Goal: Communication & Community: Answer question/provide support

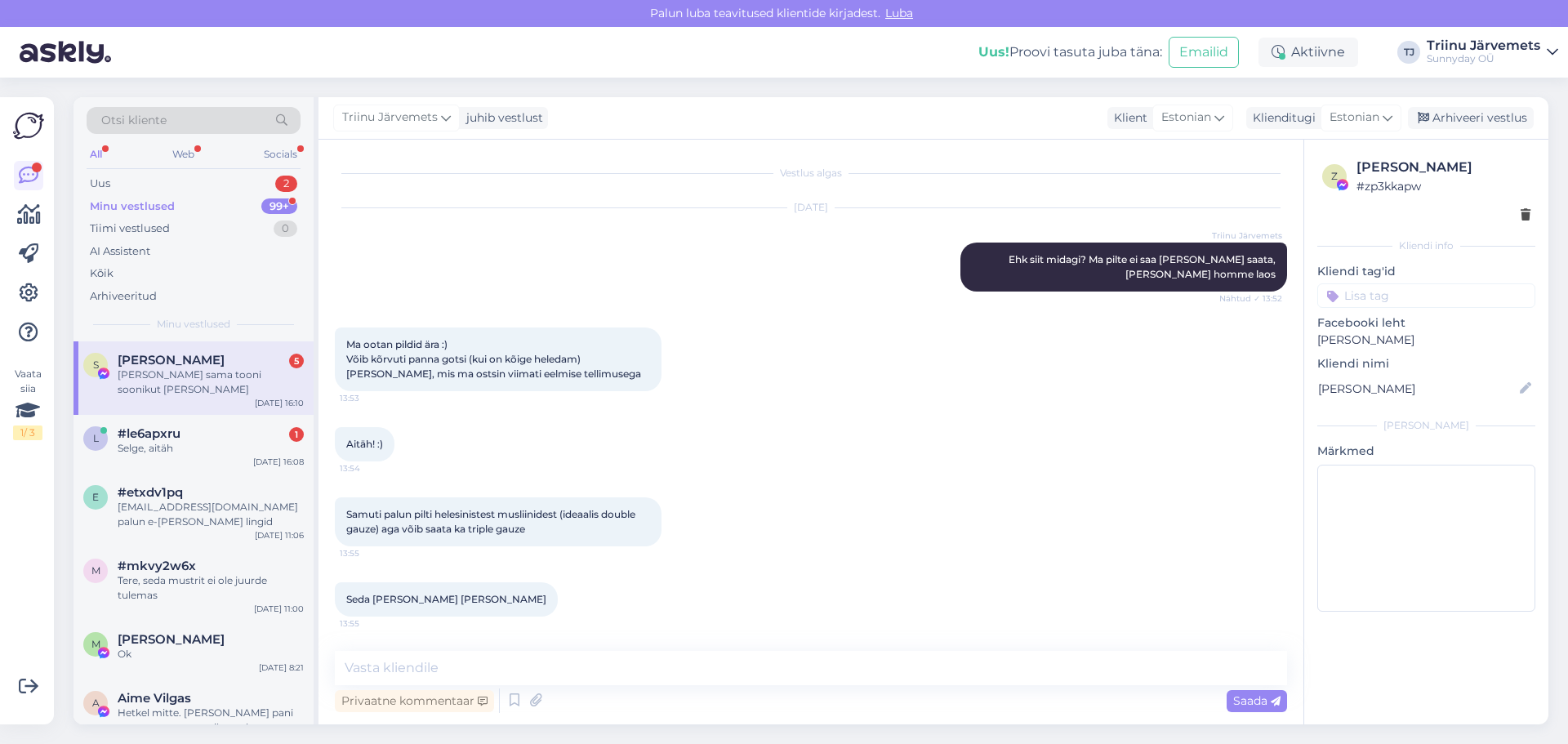
scroll to position [8768, 0]
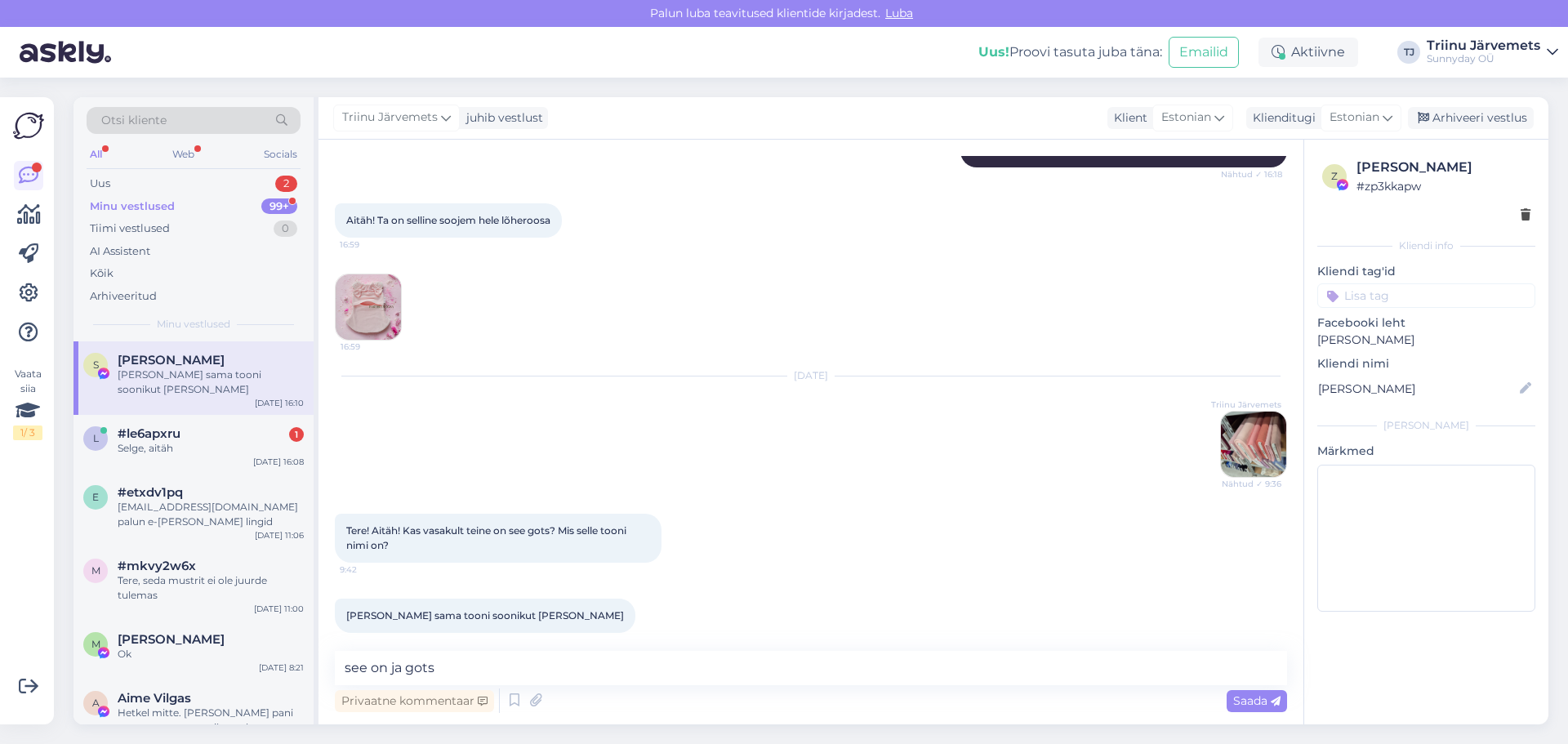
type textarea "see on ja gots"
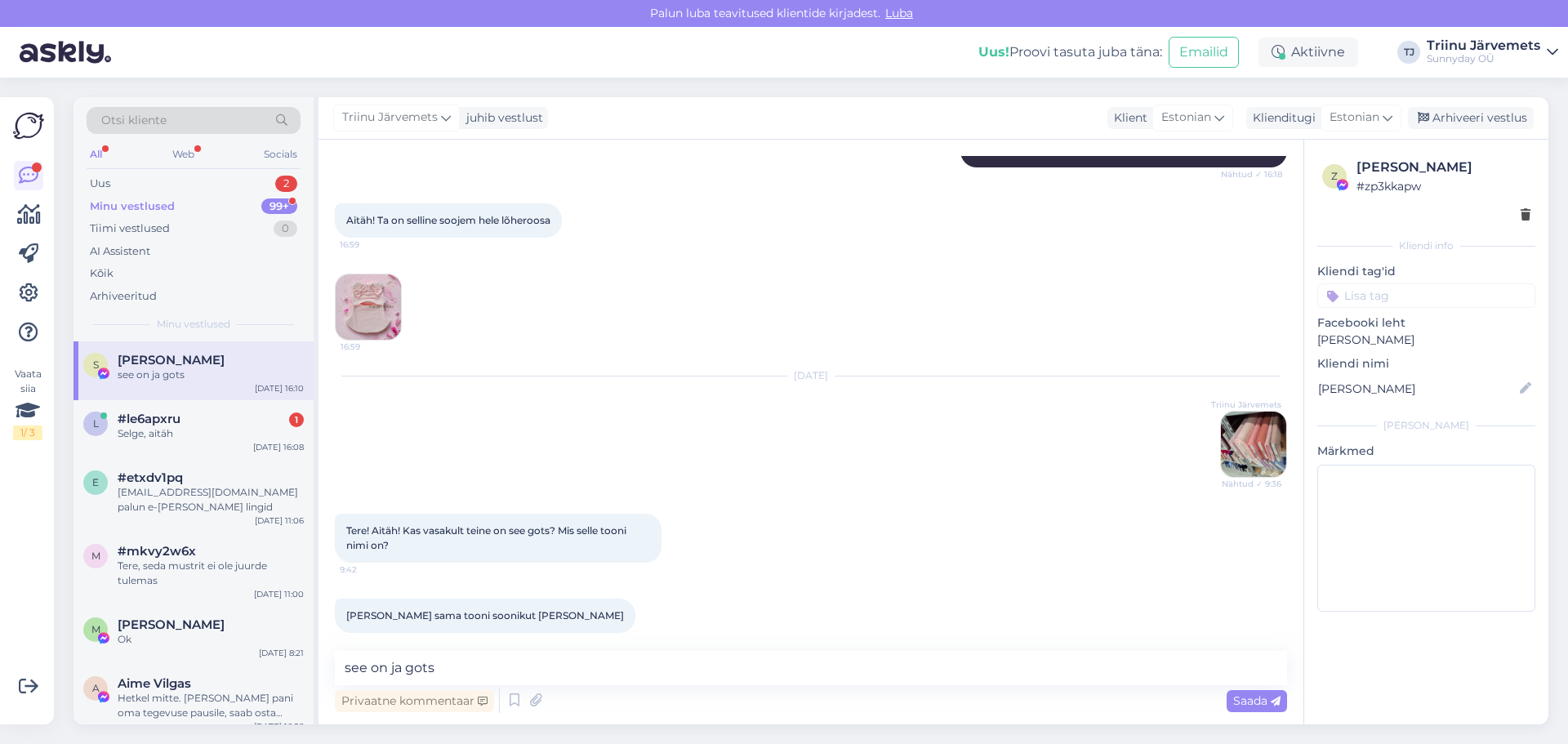
scroll to position [8838, 0]
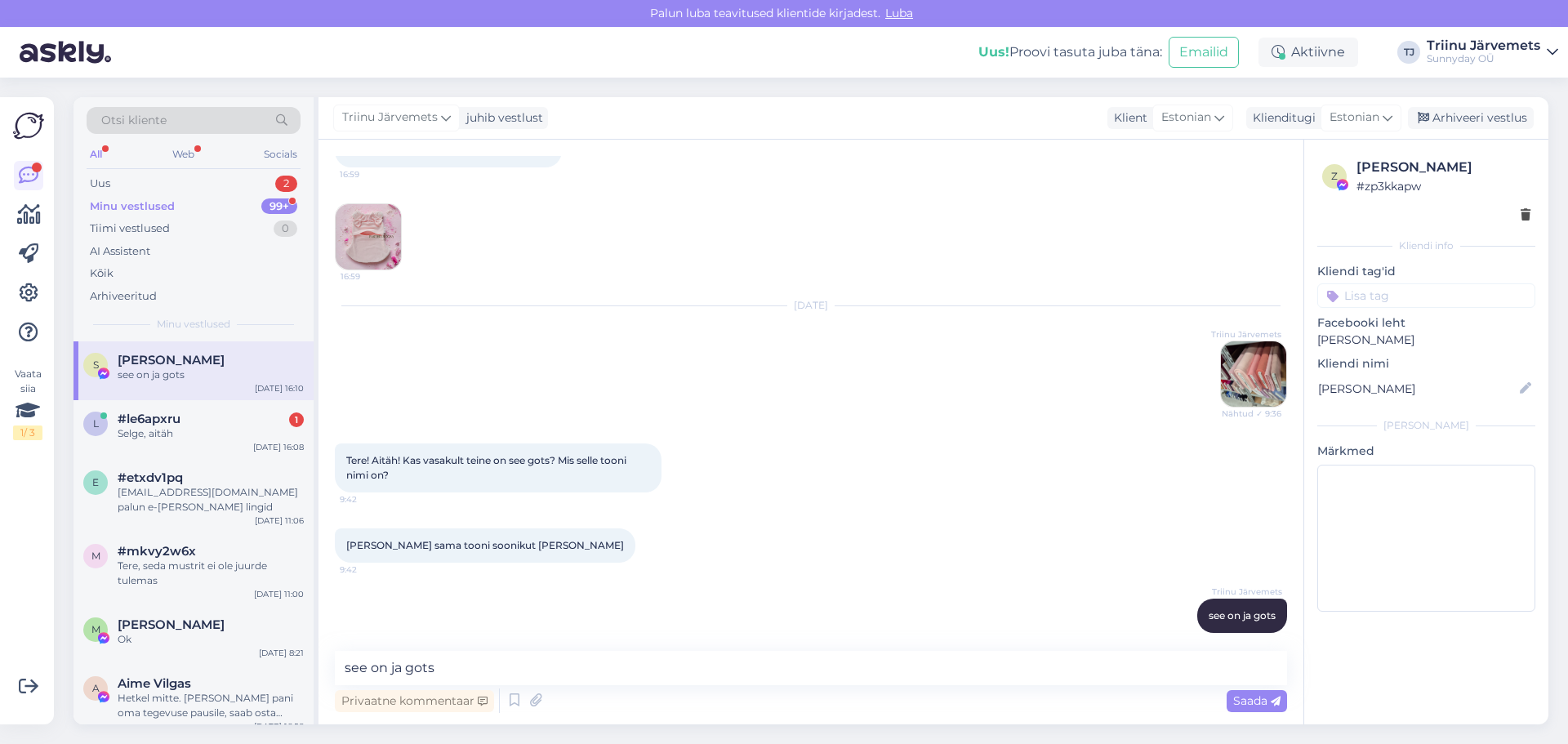
drag, startPoint x: 191, startPoint y: 428, endPoint x: 180, endPoint y: 374, distance: 55.1
click at [190, 424] on div "#le6apxru 1 Selge, aitäh" at bounding box center [211, 426] width 186 height 29
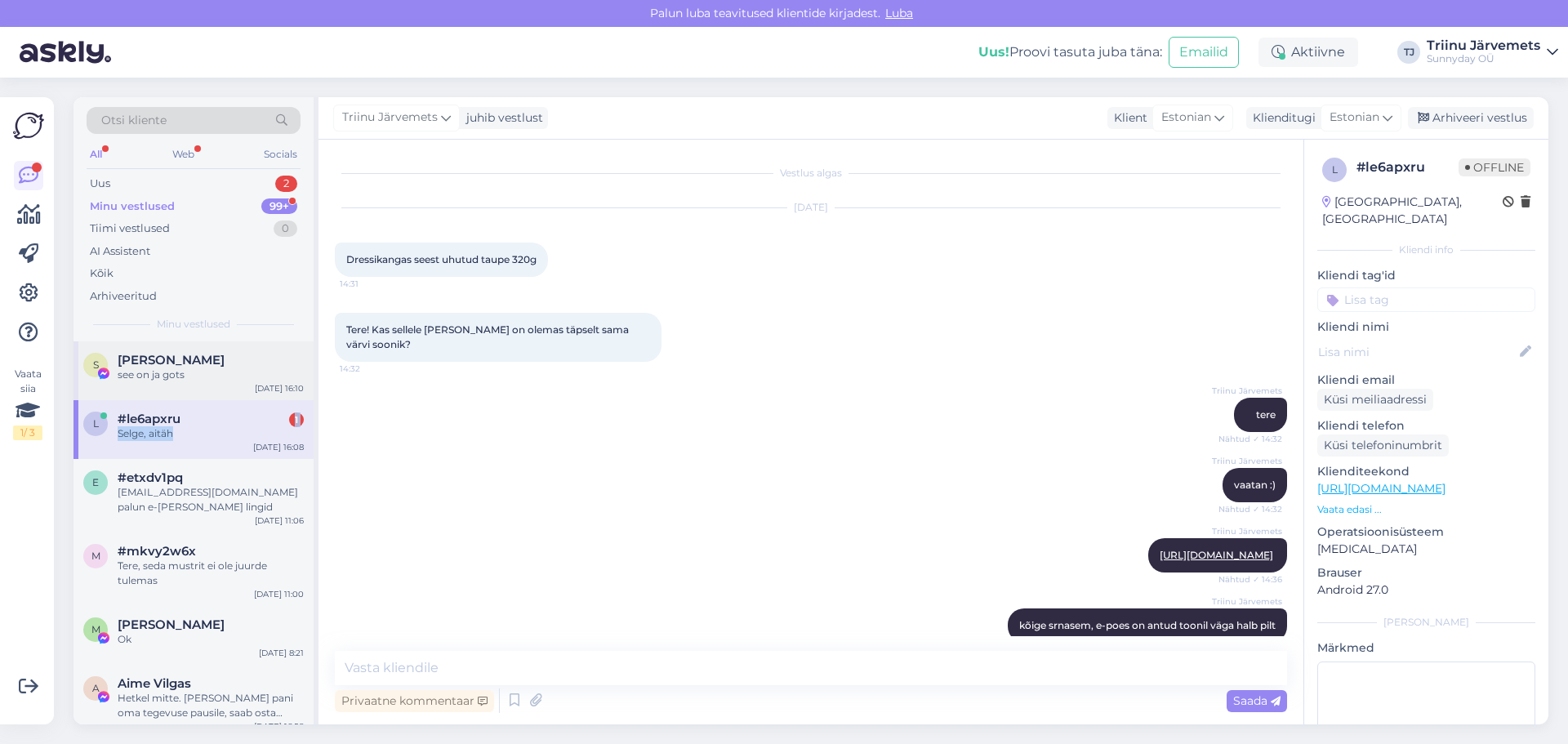
scroll to position [1086, 0]
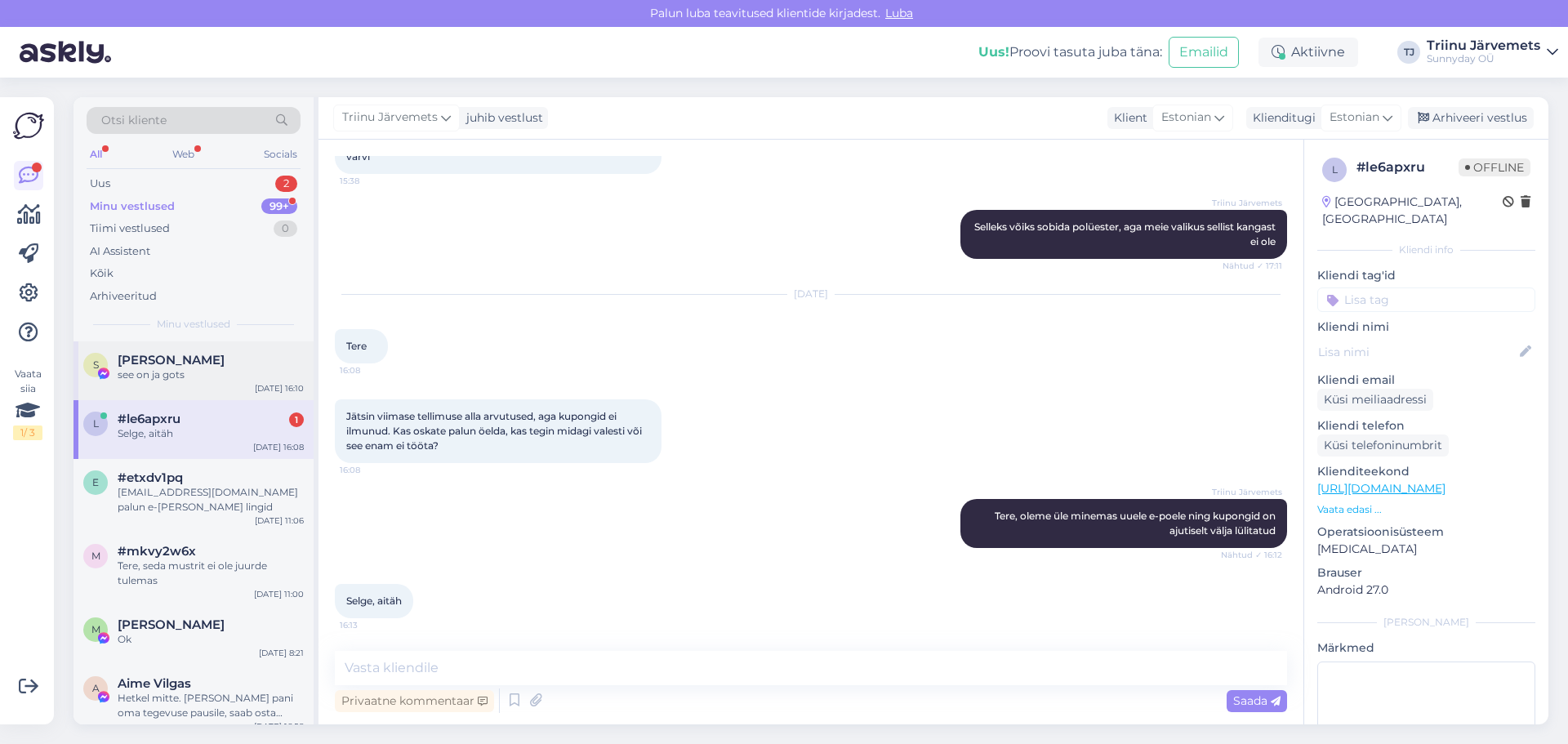
click at [180, 369] on div "see on ja gots" at bounding box center [211, 374] width 186 height 15
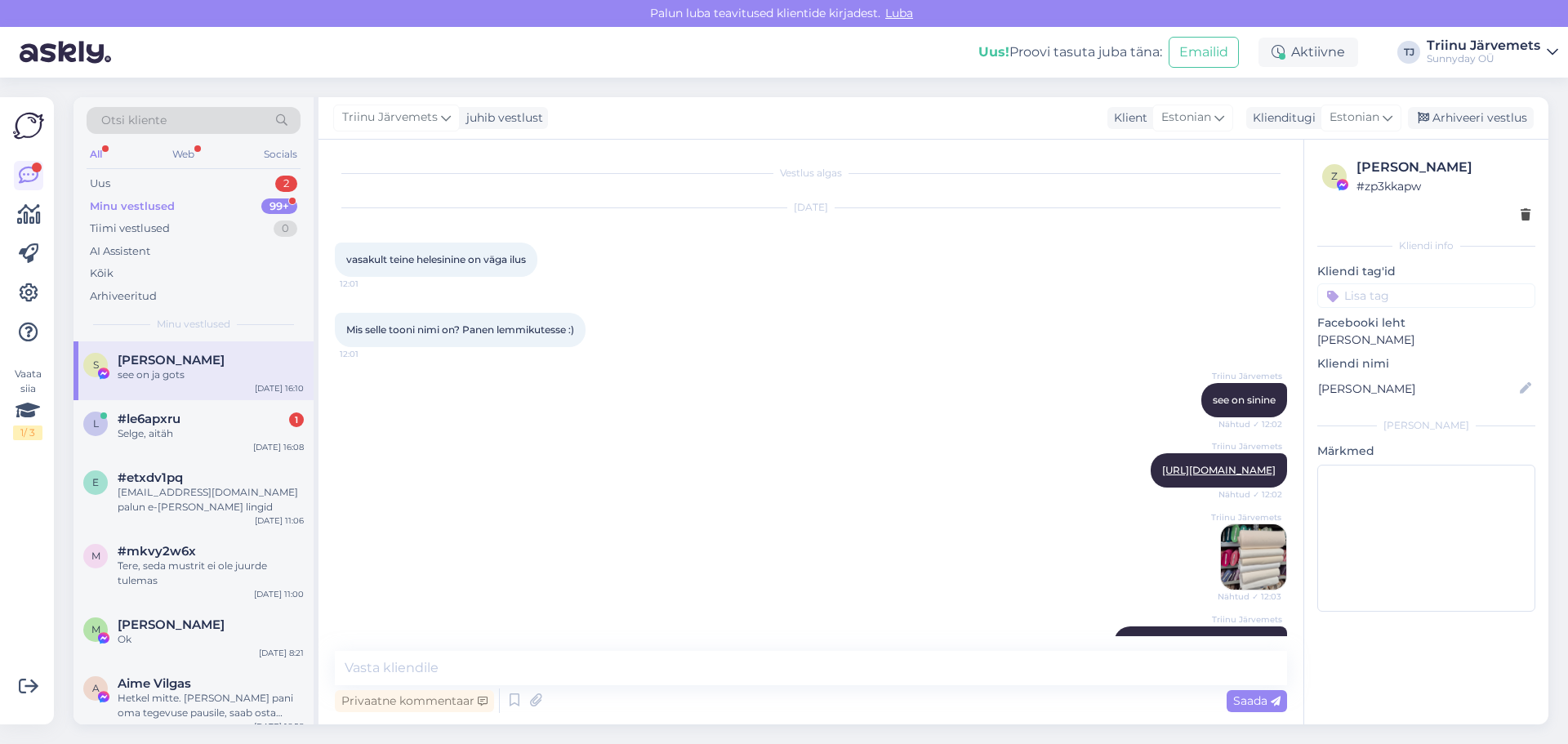
scroll to position [7301, 0]
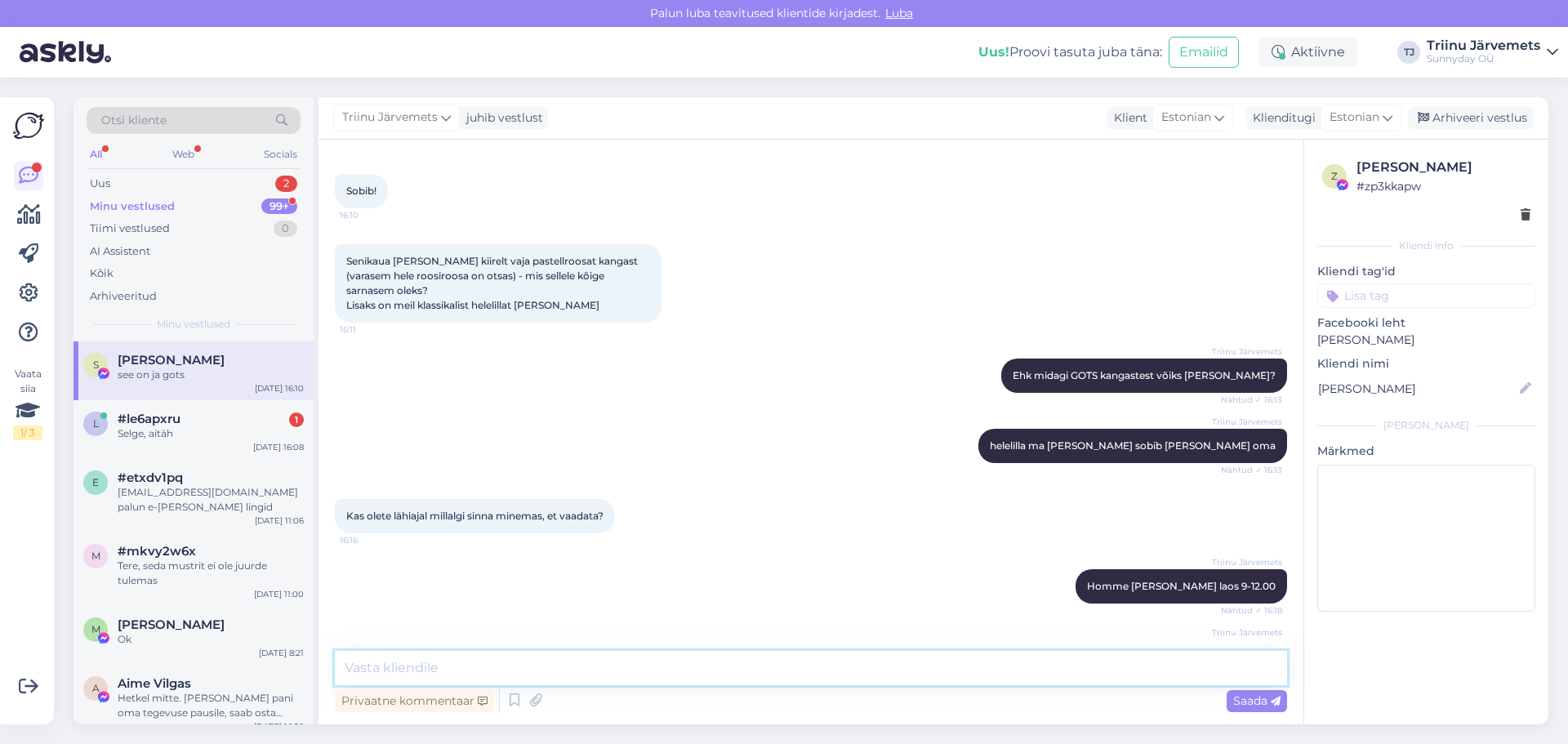
click at [618, 660] on textarea at bounding box center [811, 668] width 952 height 34
paste textarea "[URL][DOMAIN_NAME]"
type textarea "[URL][DOMAIN_NAME]"
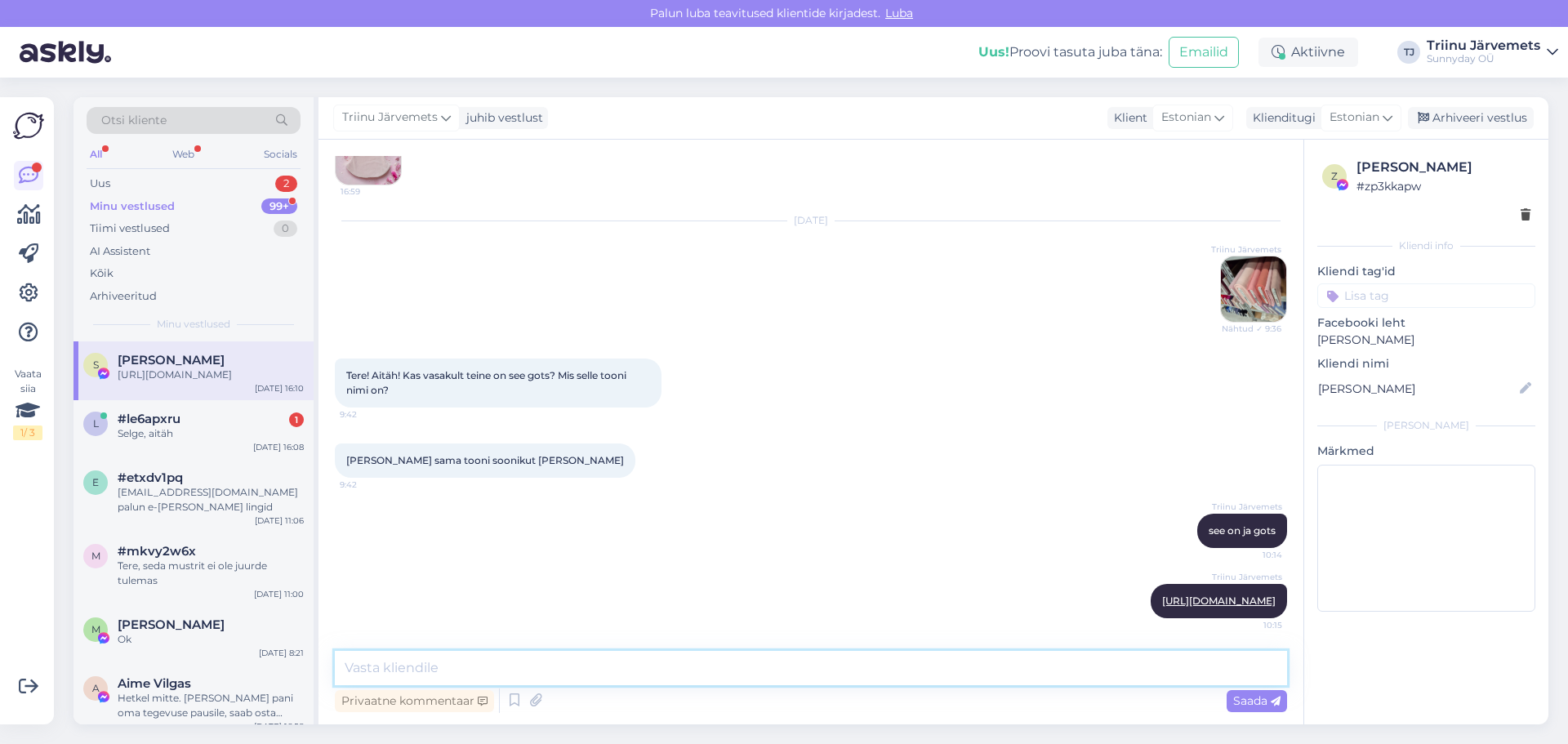
click at [556, 653] on textarea at bounding box center [811, 668] width 952 height 34
paste textarea "[URL][DOMAIN_NAME]"
type textarea "[URL][DOMAIN_NAME]"
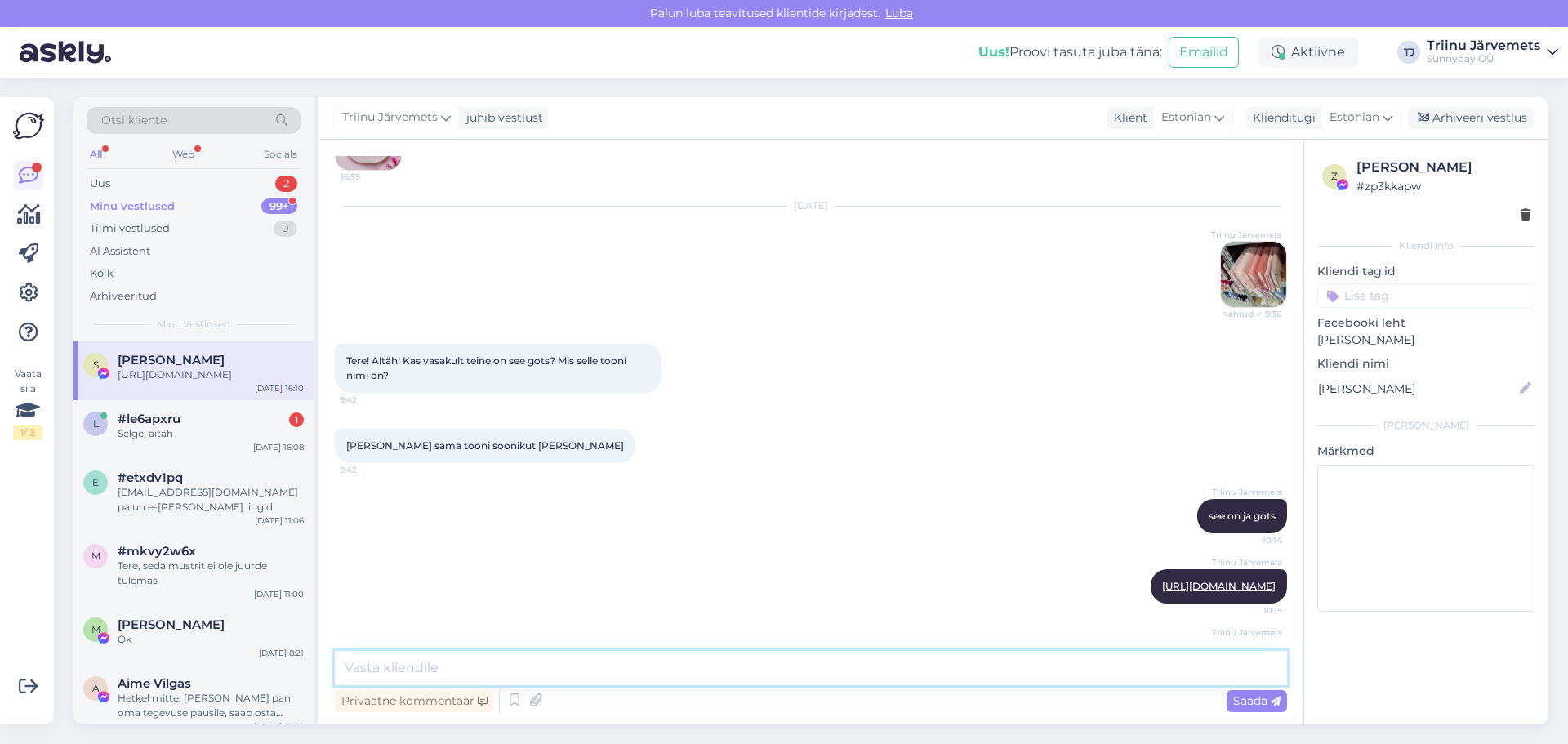
scroll to position [8062, 0]
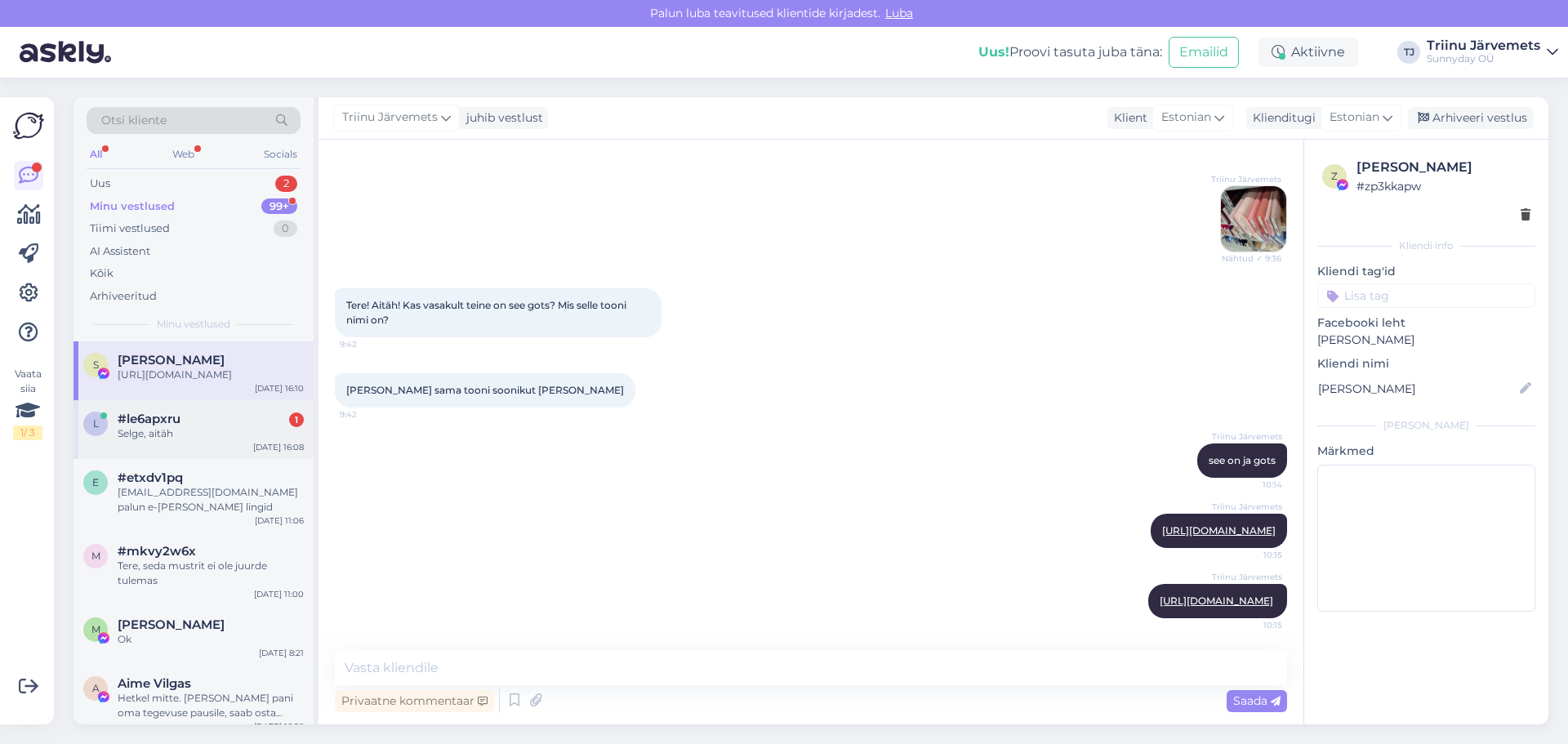
click at [170, 459] on div "l #le6apxru 1 Selge, aitäh [DATE] 16:08" at bounding box center [194, 429] width 240 height 59
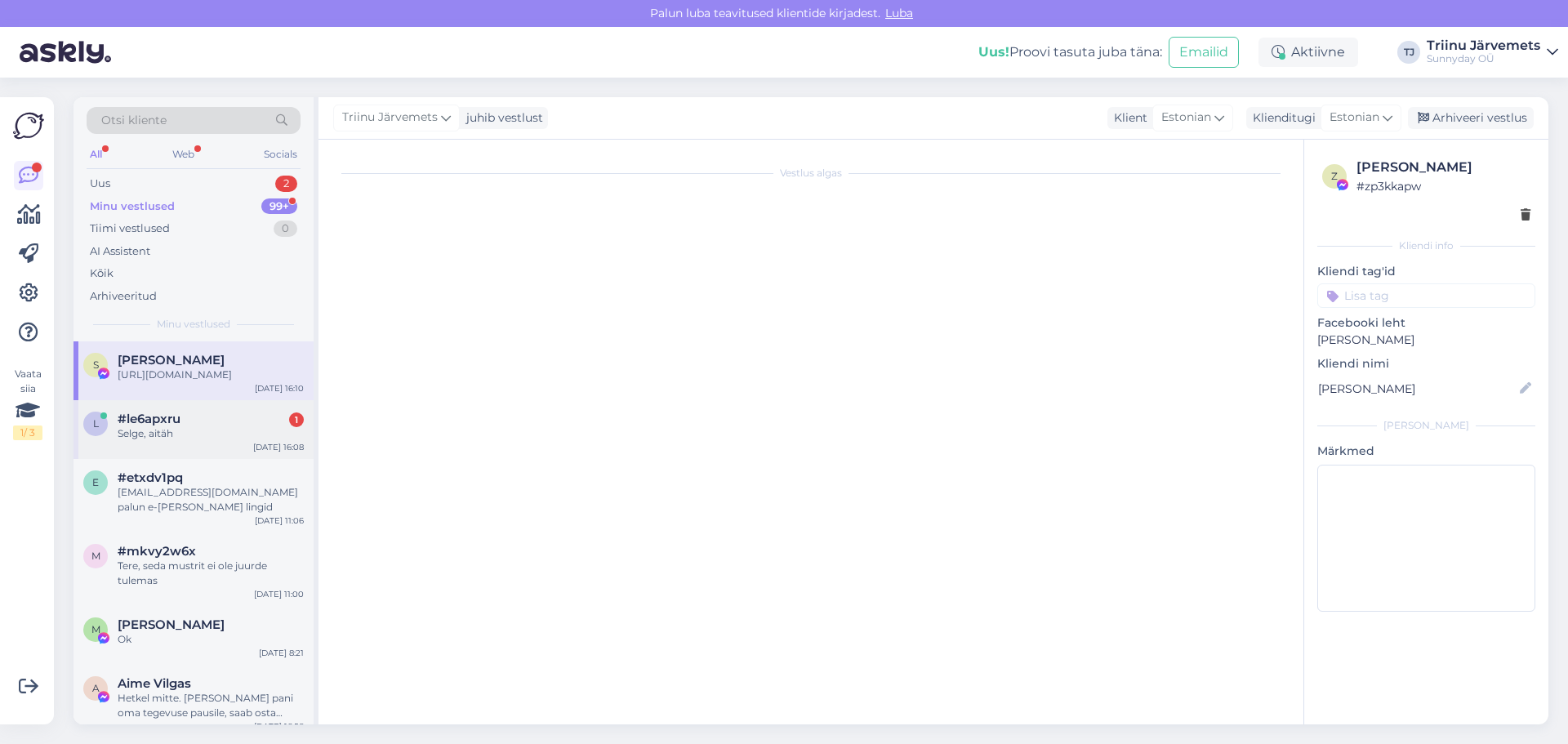
scroll to position [1086, 0]
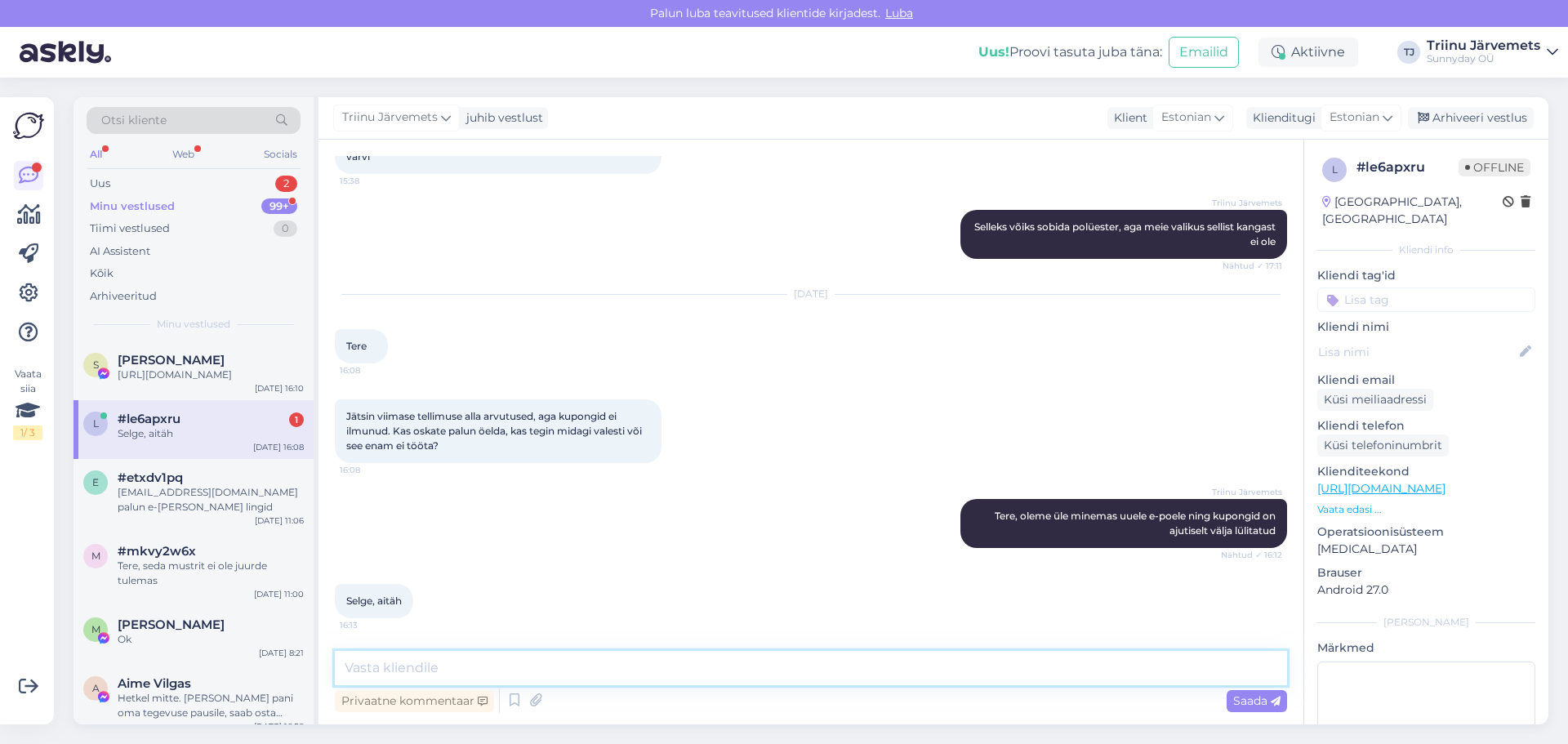
click at [367, 678] on textarea at bounding box center [811, 668] width 952 height 34
click at [230, 382] on div "[URL][DOMAIN_NAME]" at bounding box center [211, 374] width 186 height 15
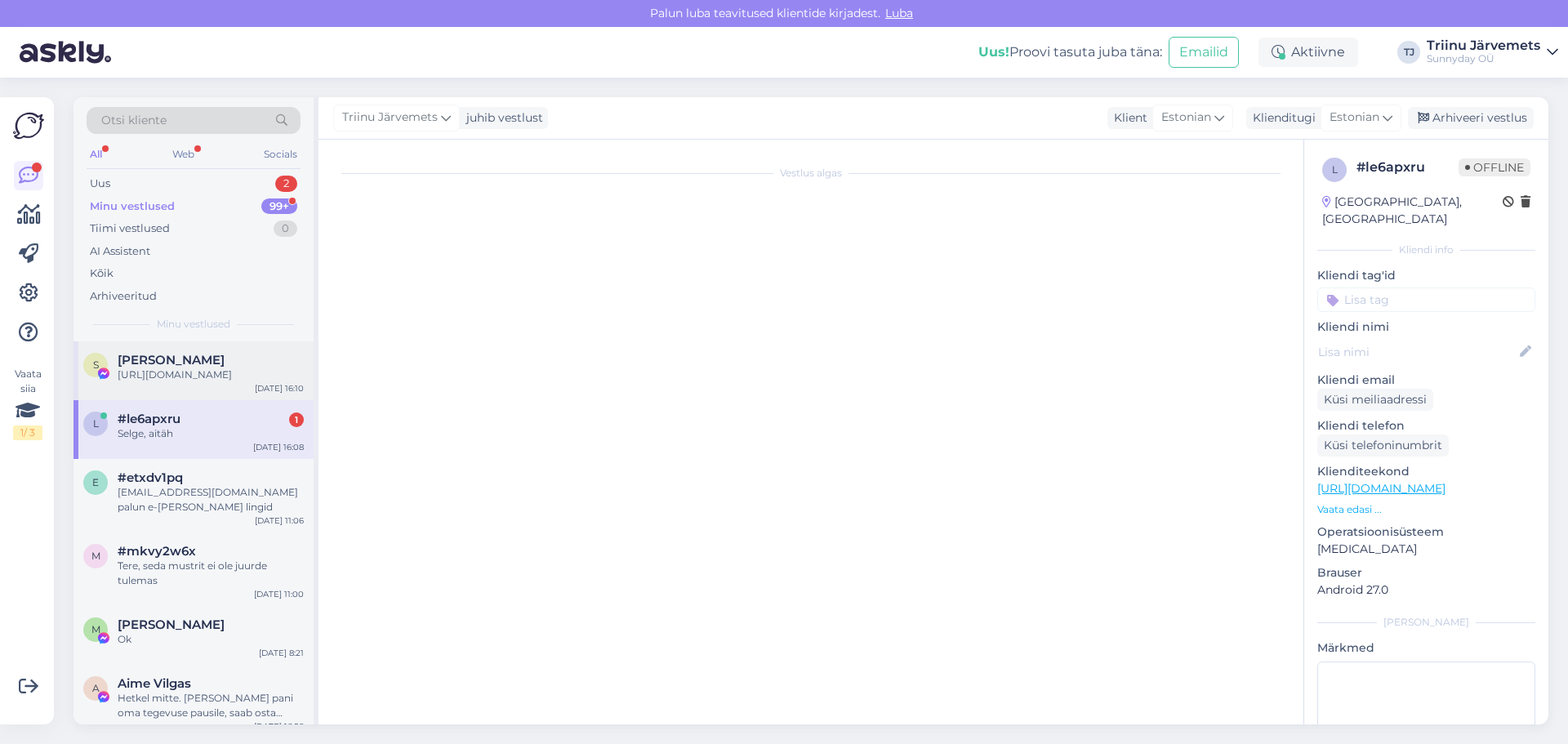
scroll to position [7160, 0]
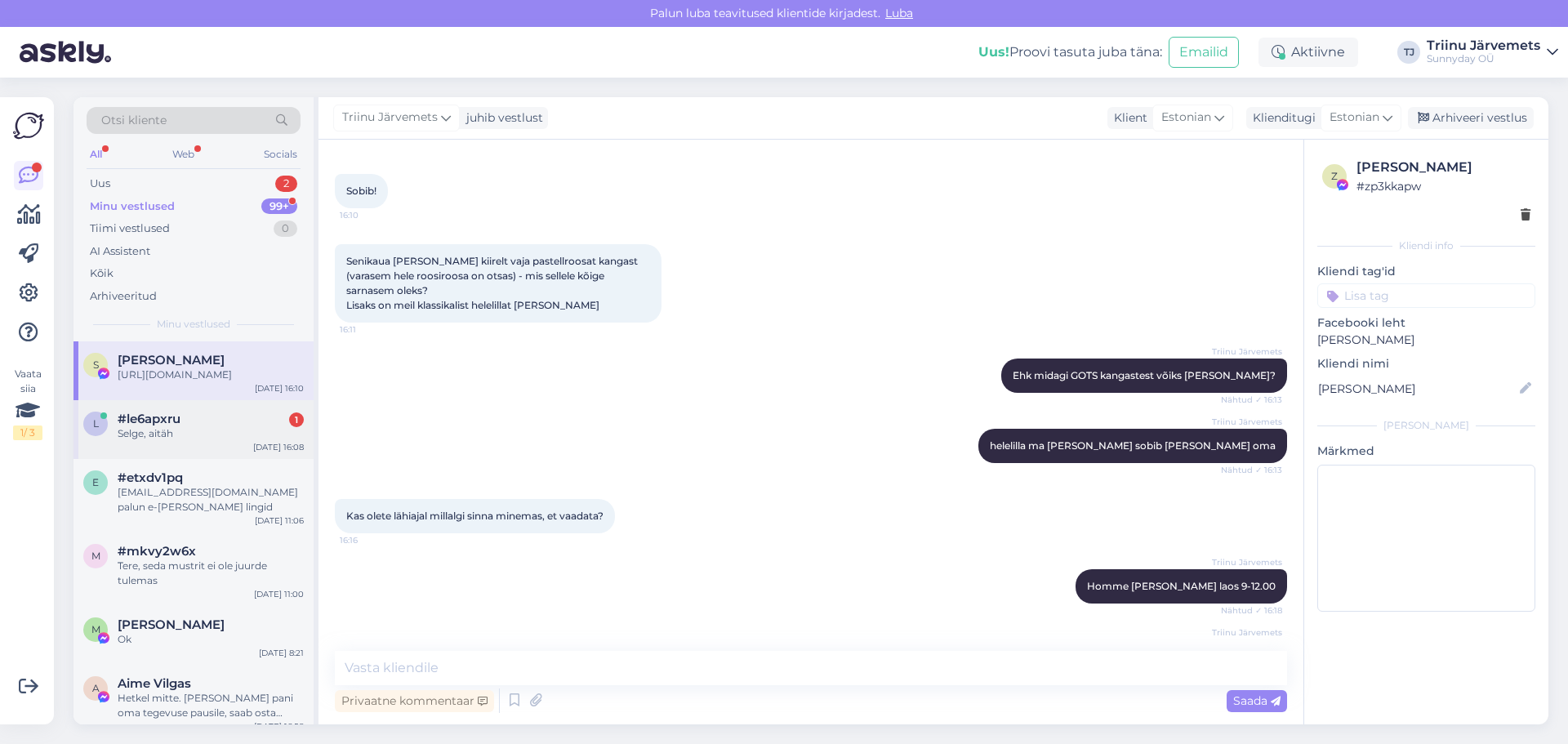
click at [209, 441] on div "Selge, aitäh" at bounding box center [211, 433] width 186 height 15
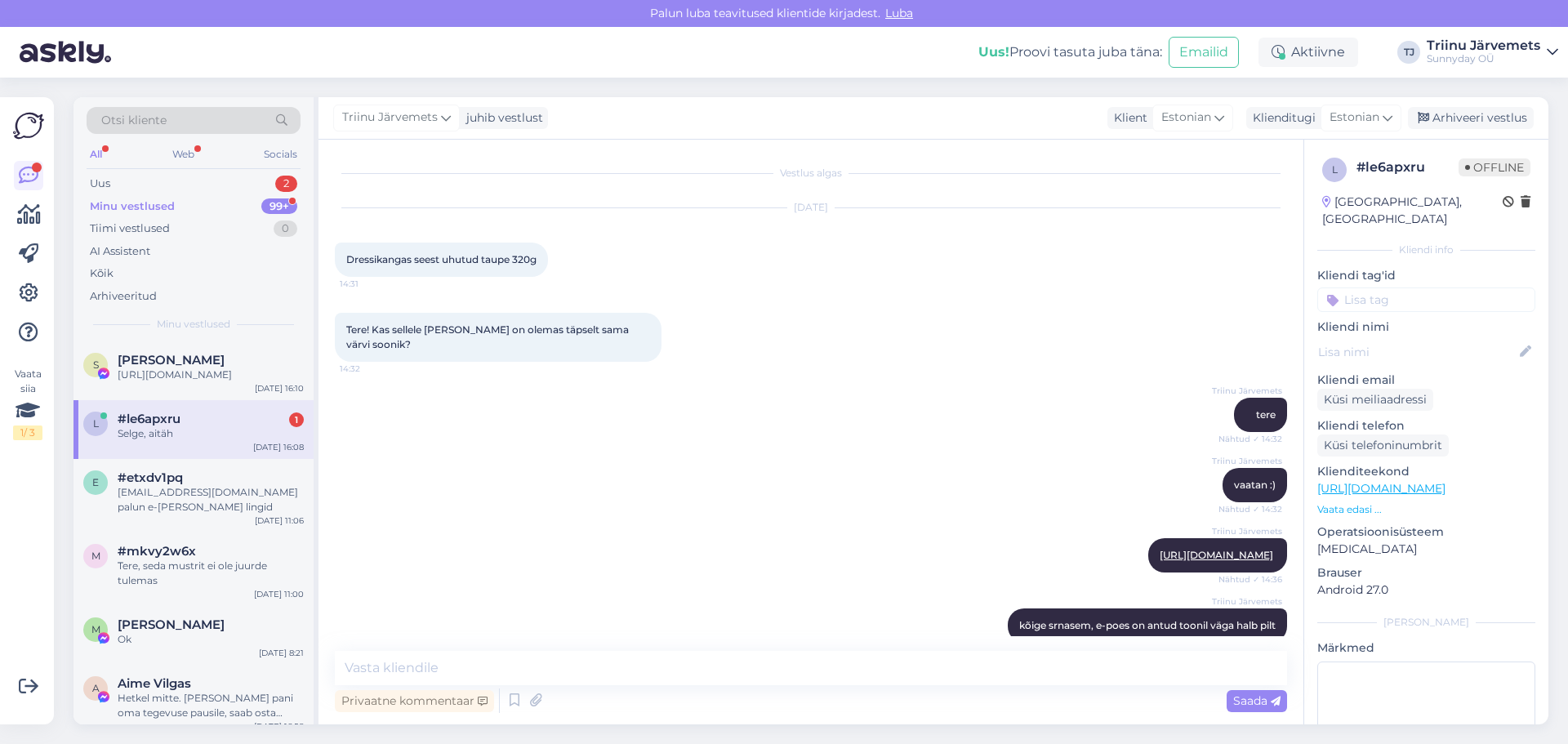
scroll to position [1086, 0]
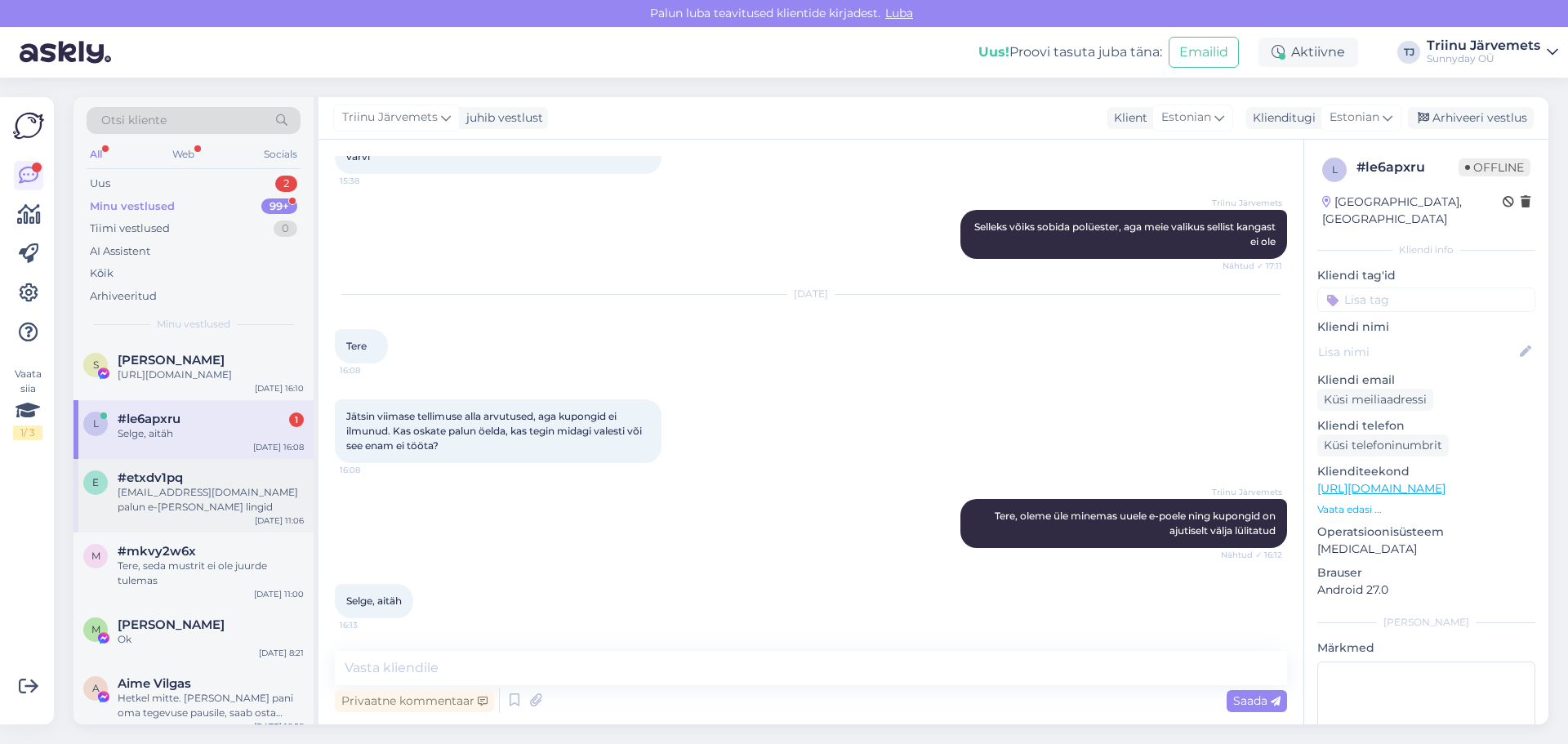
click at [206, 511] on div "[EMAIL_ADDRESS][DOMAIN_NAME] palun e-[PERSON_NAME] lingid" at bounding box center [211, 500] width 186 height 29
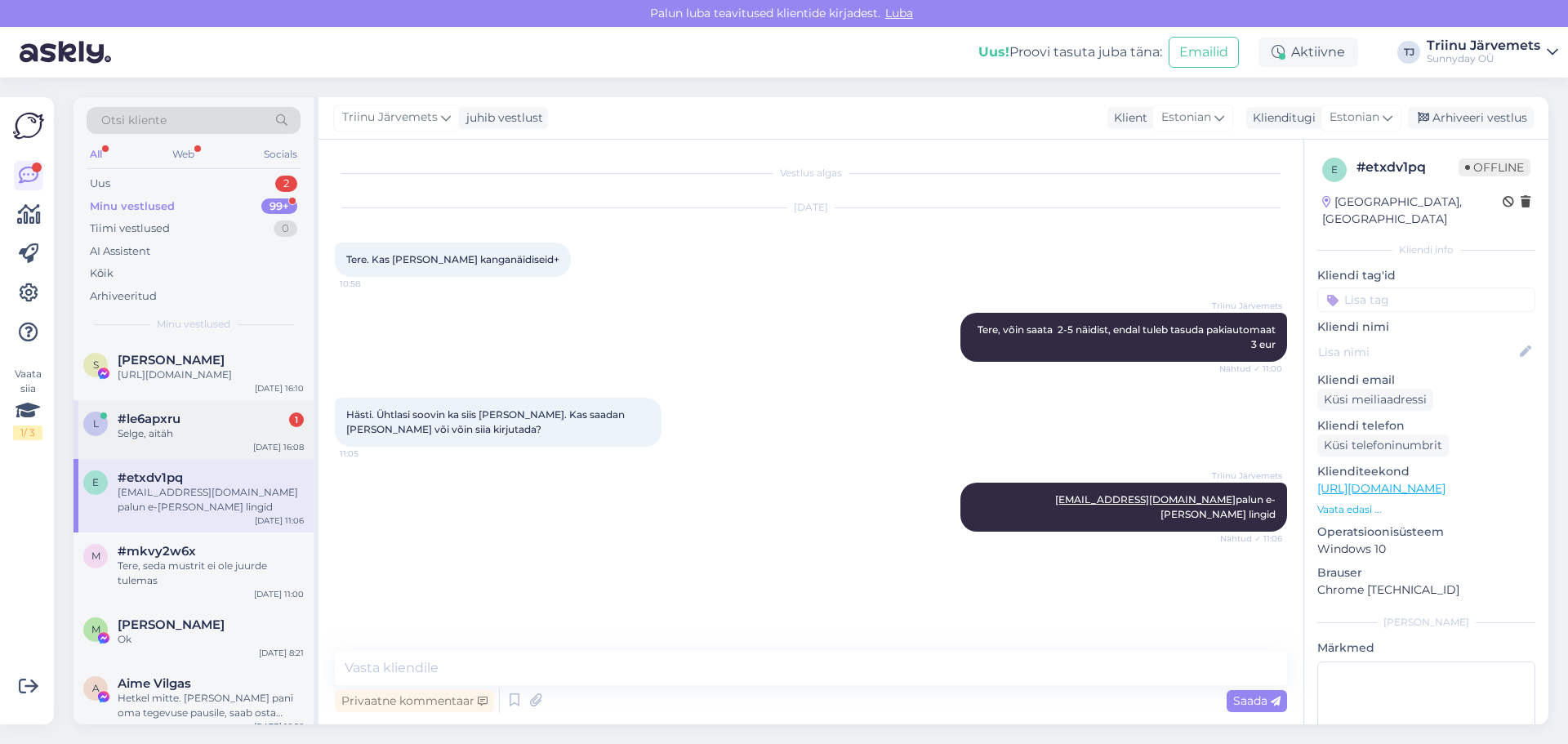
click at [186, 441] on div "Selge, aitäh" at bounding box center [211, 433] width 186 height 15
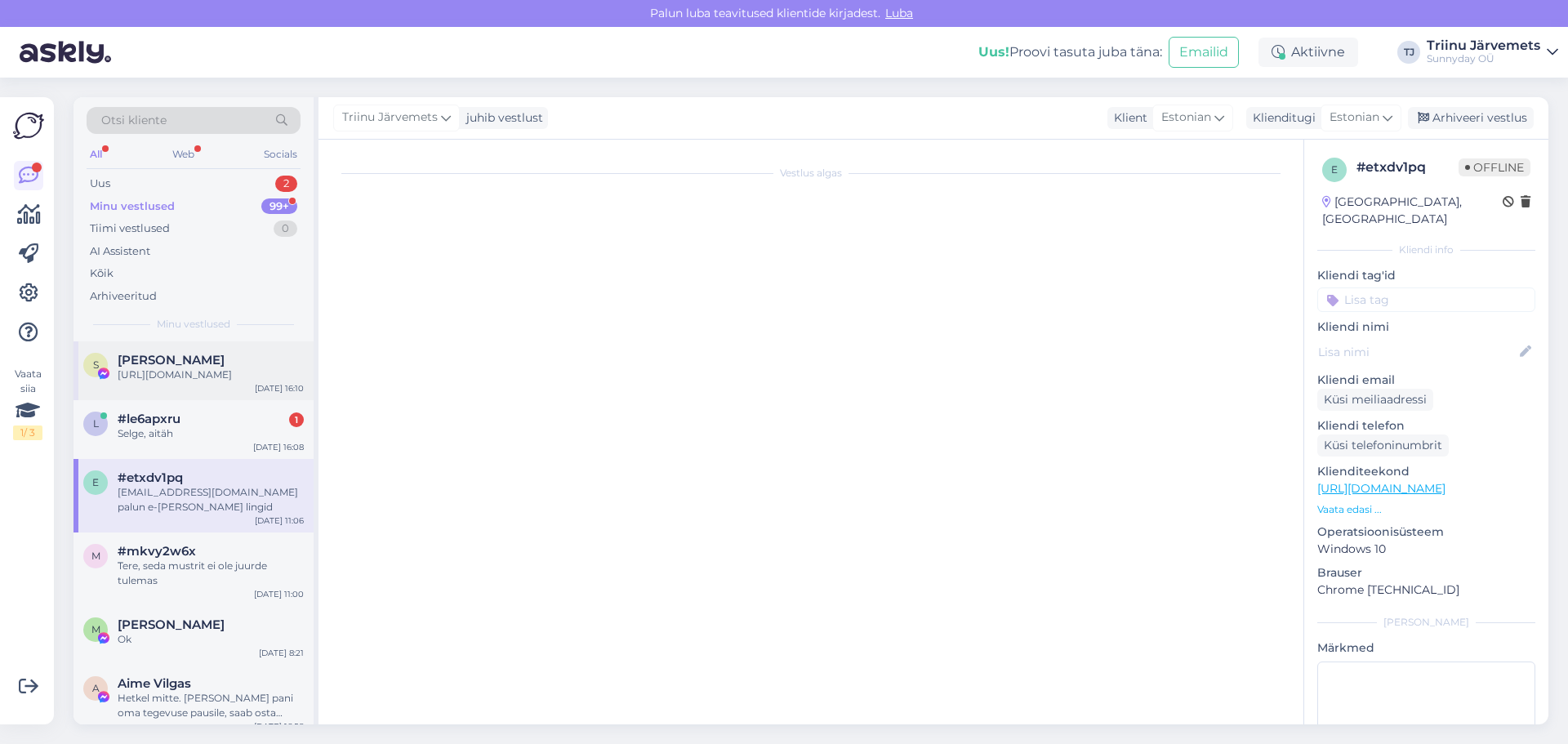
scroll to position [1086, 0]
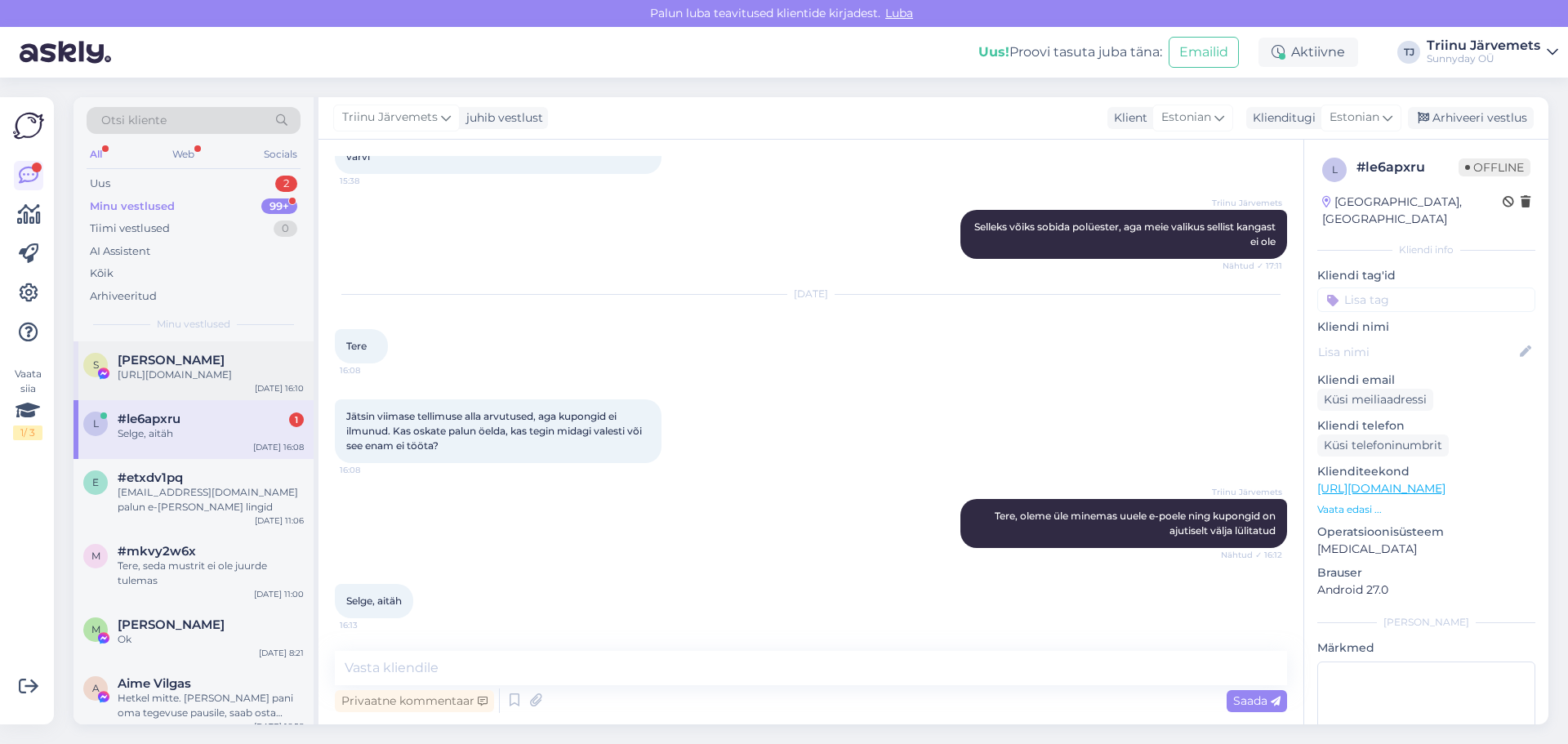
click at [179, 376] on div "[URL][DOMAIN_NAME]" at bounding box center [211, 374] width 186 height 15
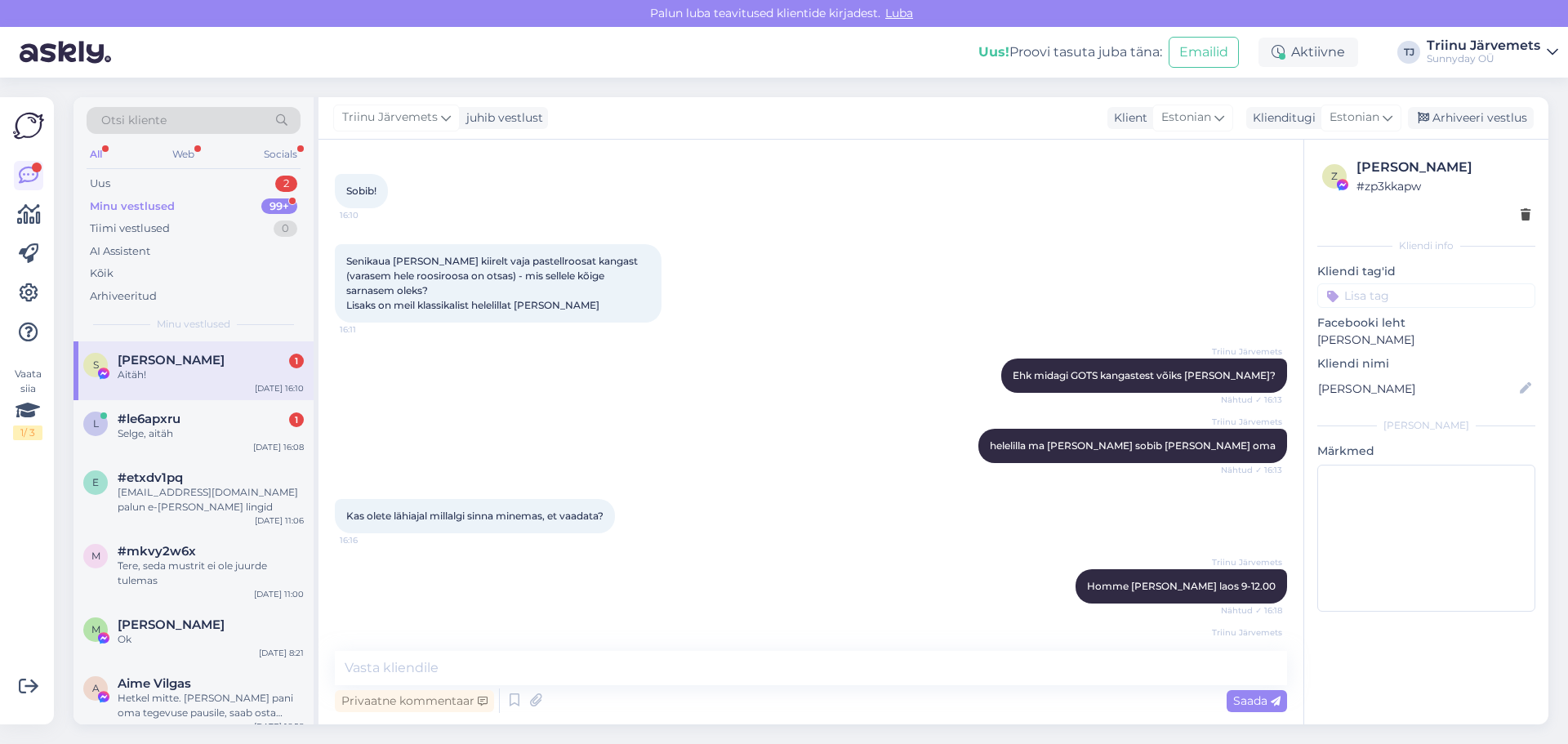
scroll to position [7992, 0]
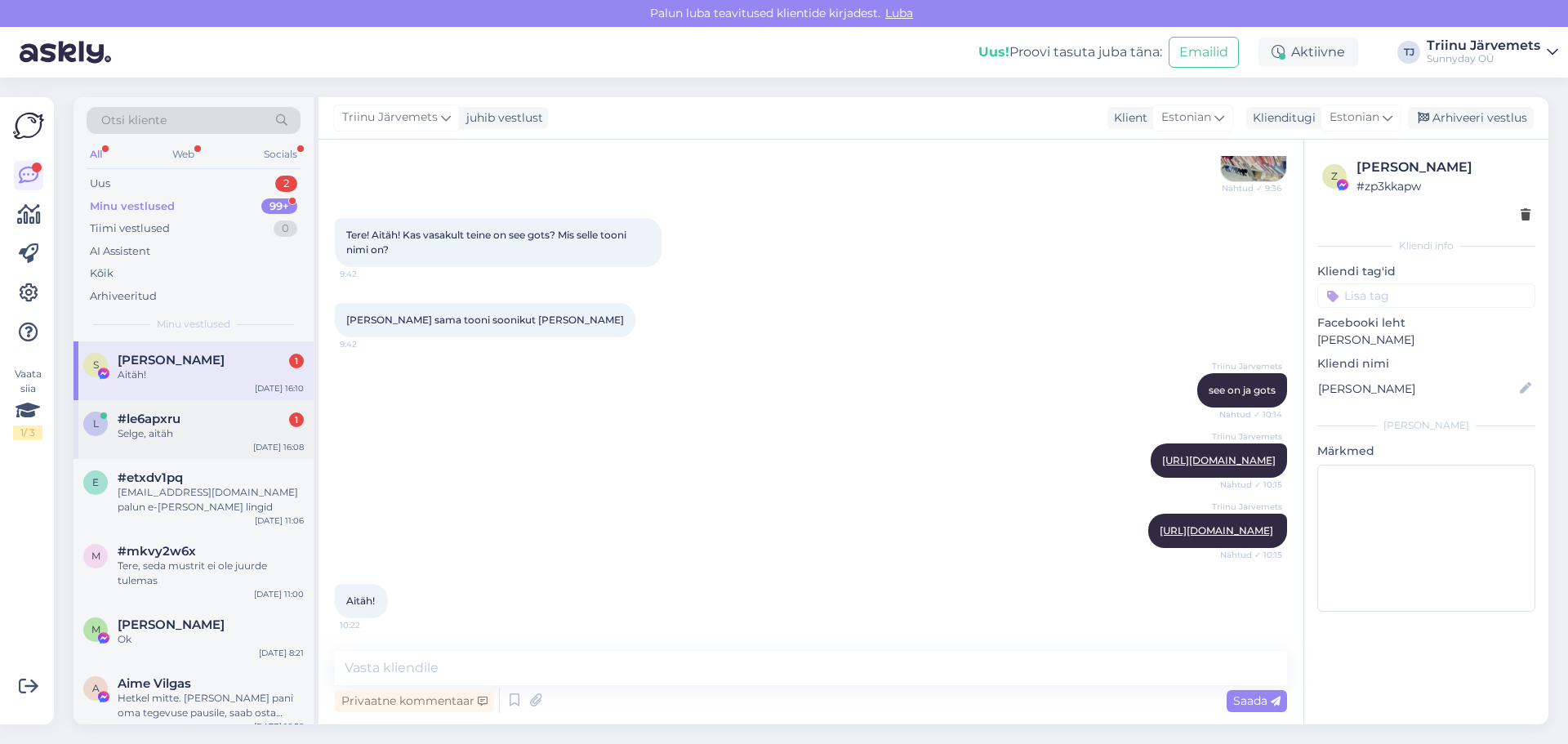
click at [216, 437] on div "Selge, aitäh" at bounding box center [211, 433] width 186 height 15
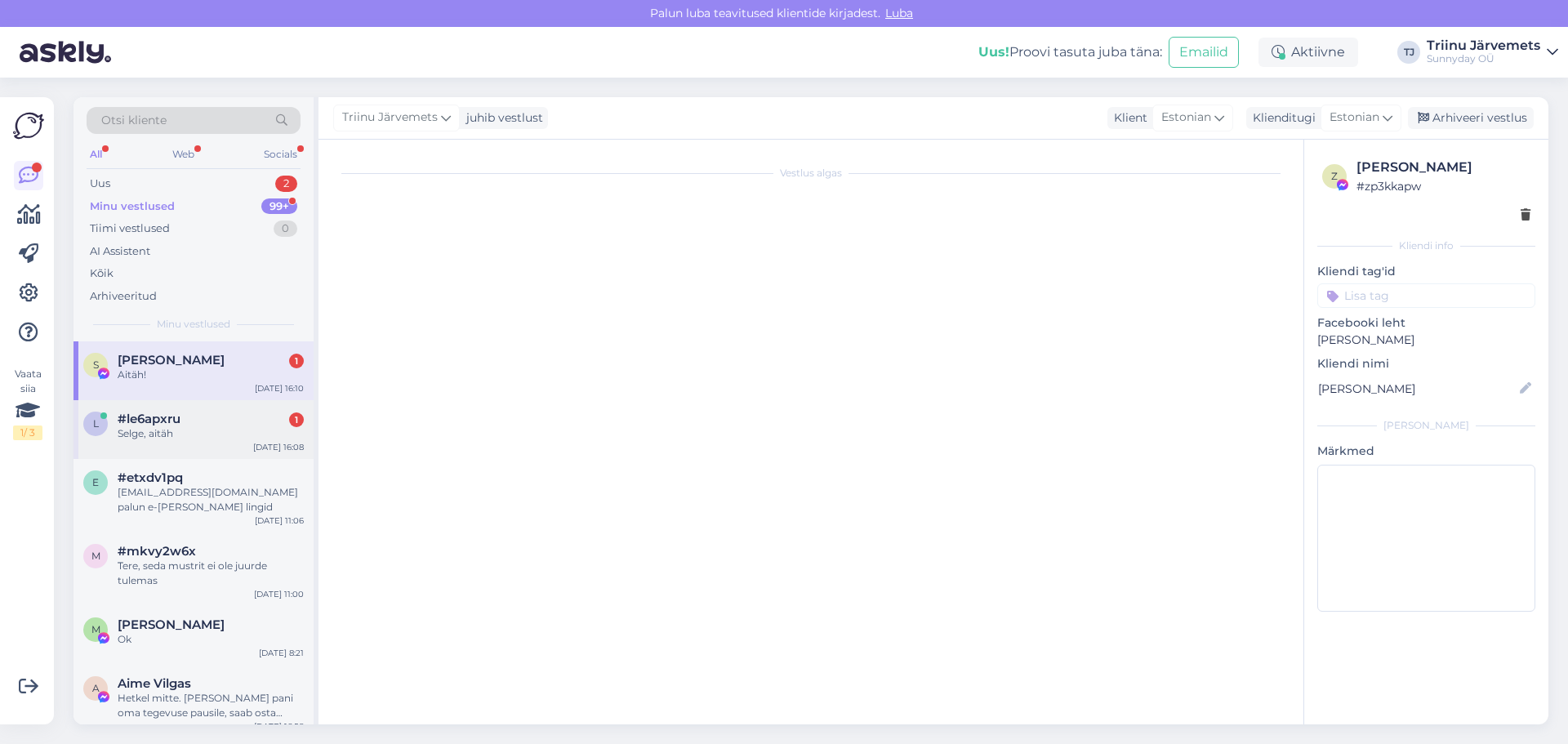
scroll to position [1086, 0]
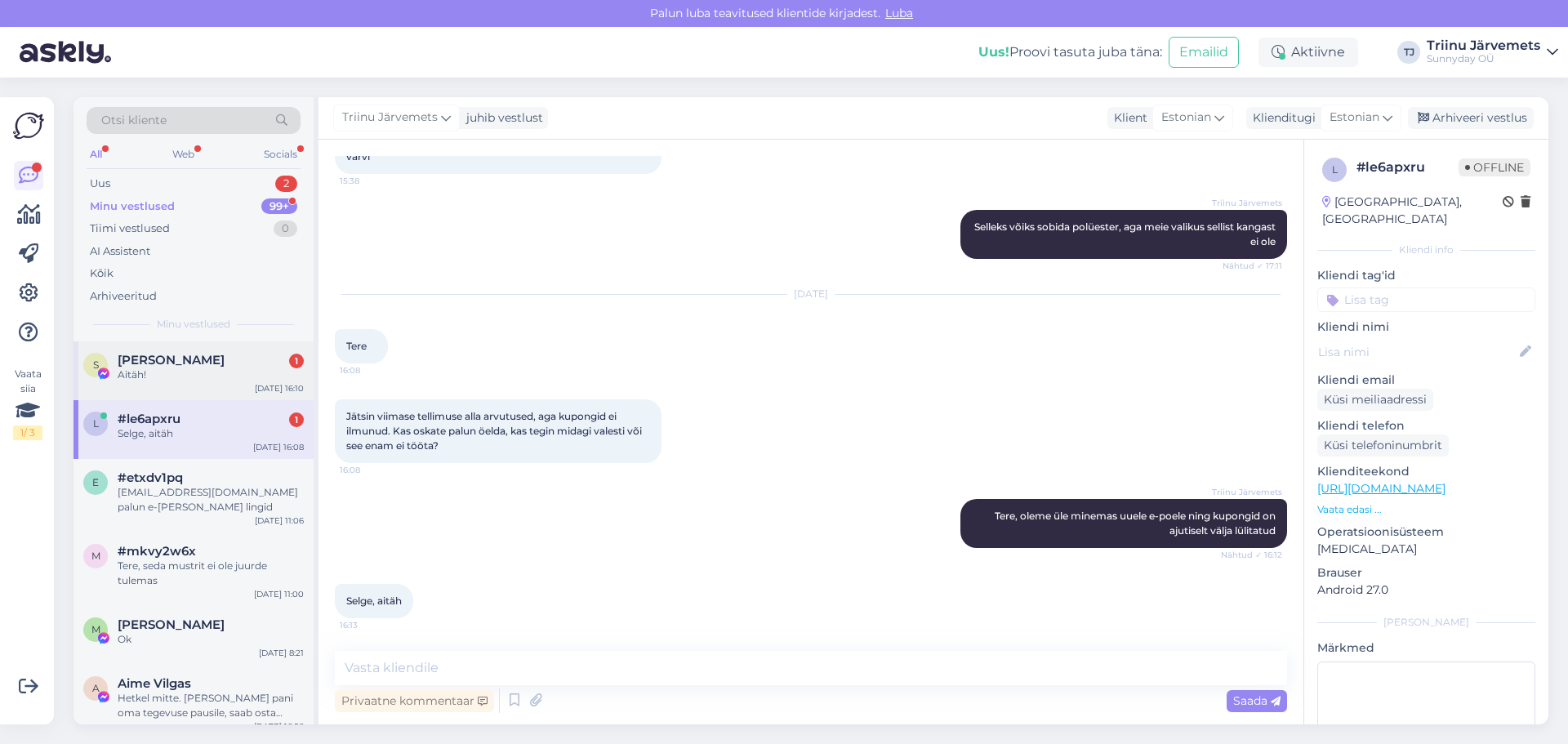
click at [204, 379] on div "Aitäh!" at bounding box center [211, 374] width 186 height 15
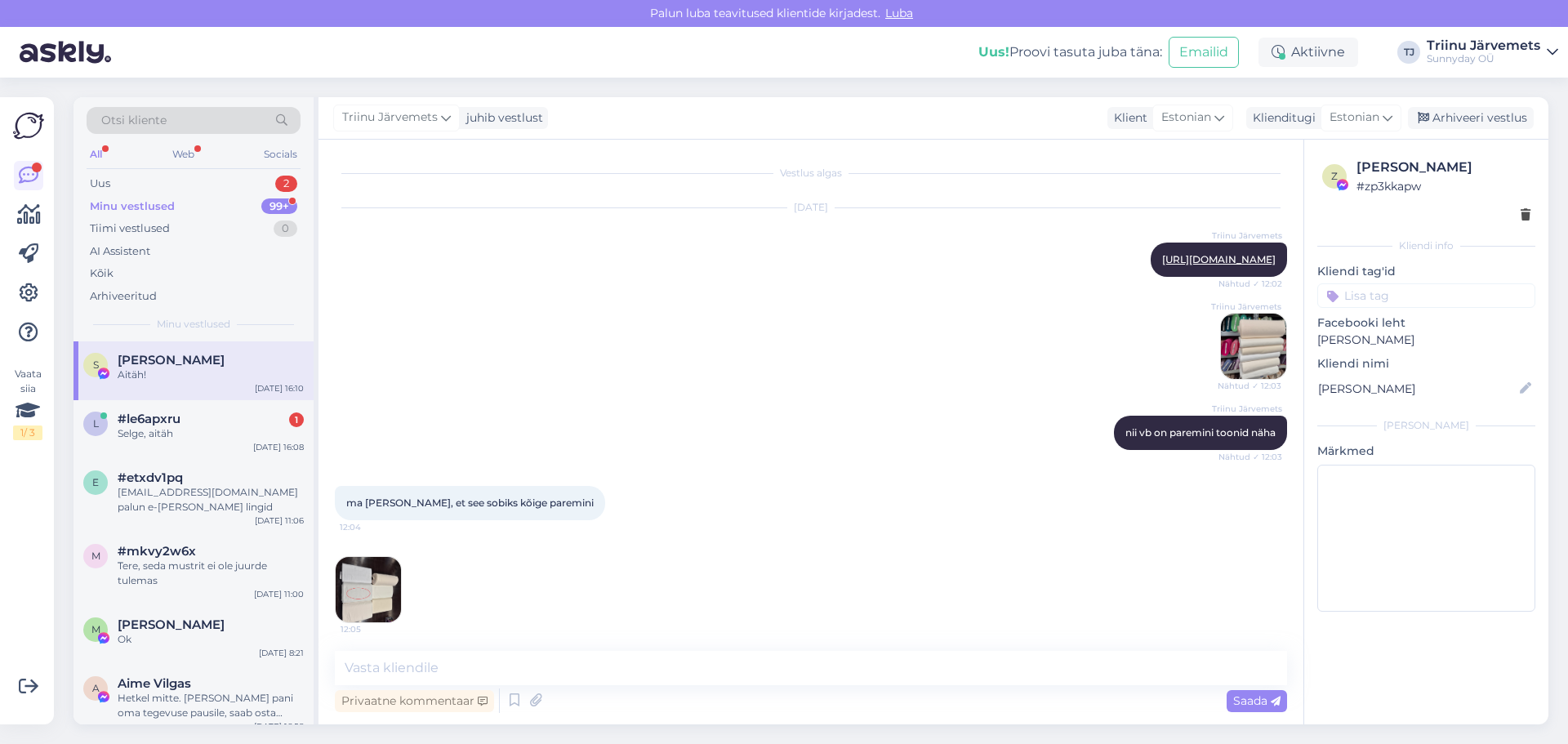
scroll to position [7091, 0]
